Goal: Information Seeking & Learning: Find specific fact

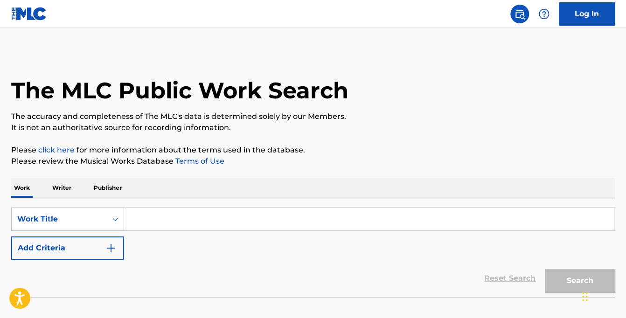
click at [67, 189] on p "Writer" at bounding box center [61, 188] width 25 height 20
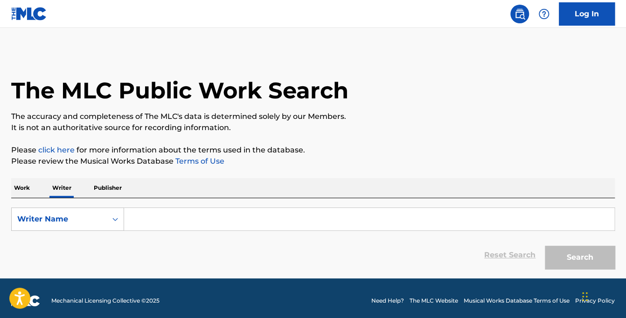
click at [148, 219] on input "Search Form" at bounding box center [369, 219] width 490 height 22
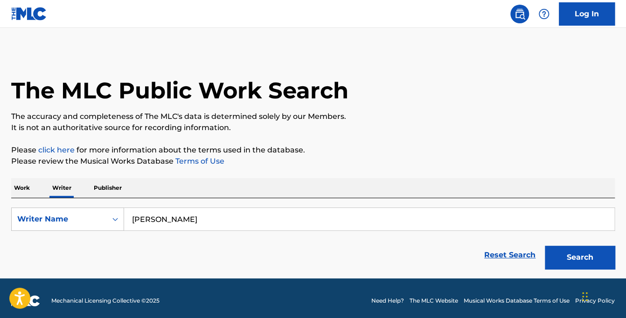
click at [545, 246] on button "Search" at bounding box center [580, 257] width 70 height 23
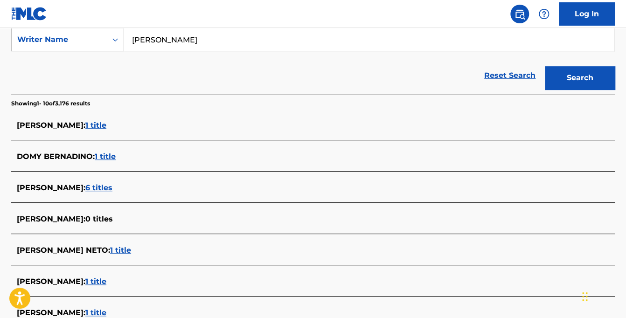
scroll to position [140, 0]
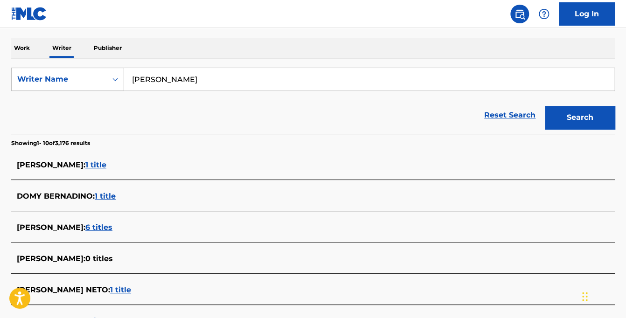
click at [173, 79] on input "[PERSON_NAME]" at bounding box center [369, 79] width 490 height 22
click at [545, 106] on button "Search" at bounding box center [580, 117] width 70 height 23
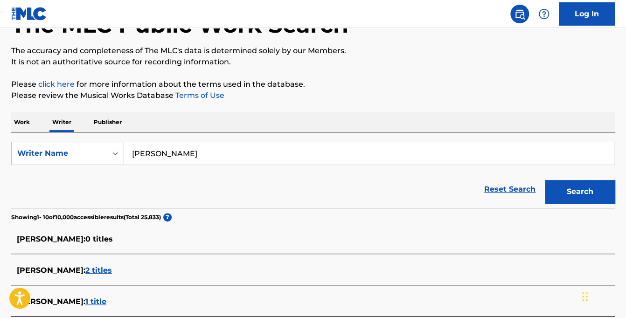
scroll to position [47, 0]
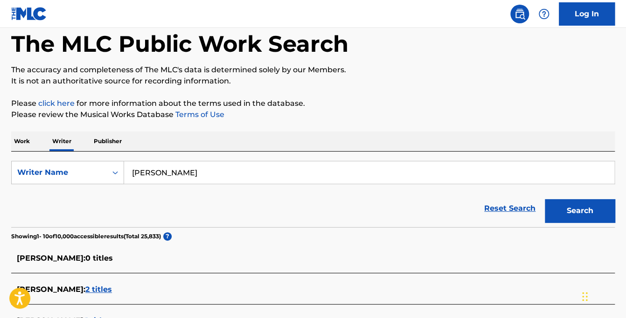
click at [198, 170] on input "[PERSON_NAME]" at bounding box center [369, 172] width 490 height 22
paste input "Nelson Vassole Goncalves"
type input "Nelson Vassole Goncalves"
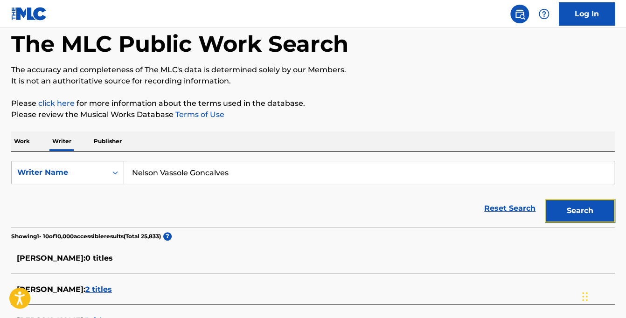
click at [580, 214] on button "Search" at bounding box center [580, 210] width 70 height 23
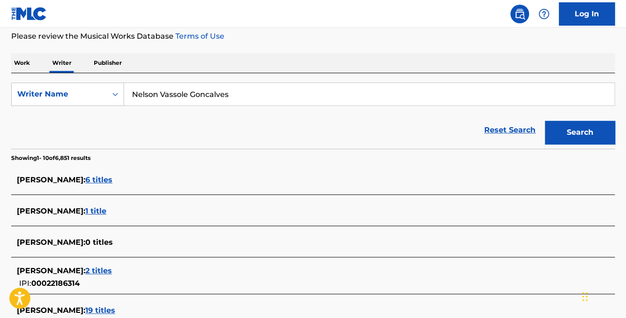
scroll to position [140, 0]
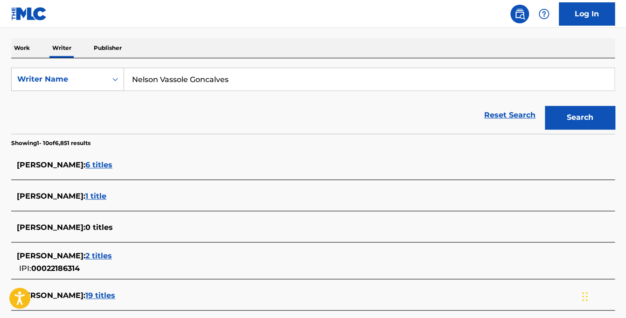
click at [112, 164] on span "6 titles" at bounding box center [98, 164] width 27 height 9
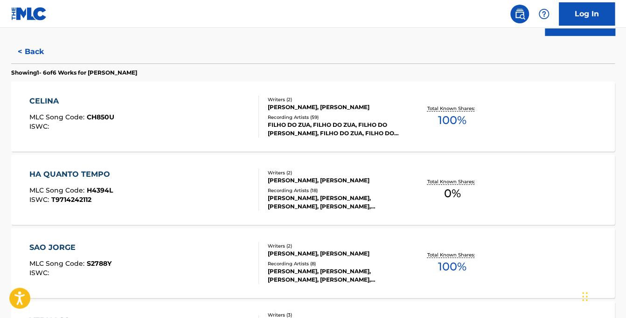
scroll to position [233, 0]
